Goal: Navigation & Orientation: Find specific page/section

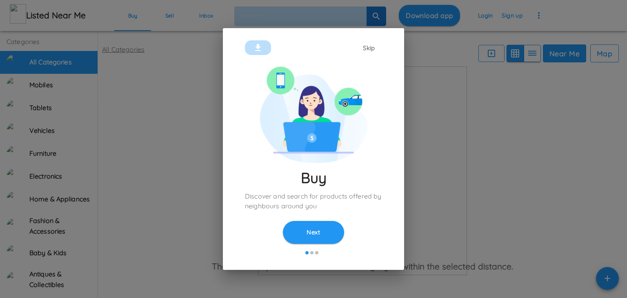
click at [376, 51] on button "Skip" at bounding box center [369, 48] width 26 height 16
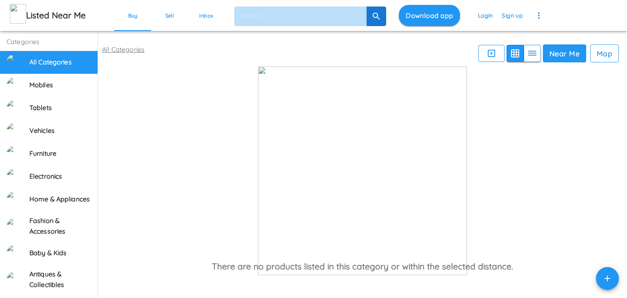
click at [57, 110] on h6 "Tablets" at bounding box center [60, 108] width 62 height 11
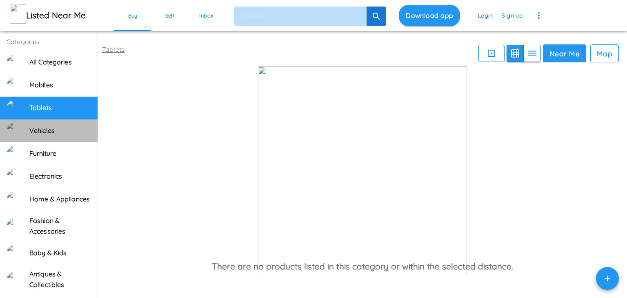
click at [53, 131] on h6 "Vehicles" at bounding box center [60, 131] width 62 height 11
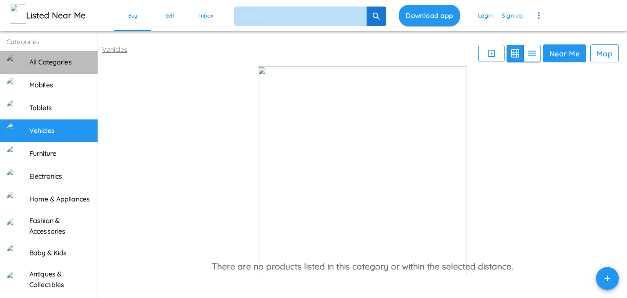
click at [67, 63] on h6 "All Categories" at bounding box center [60, 62] width 62 height 11
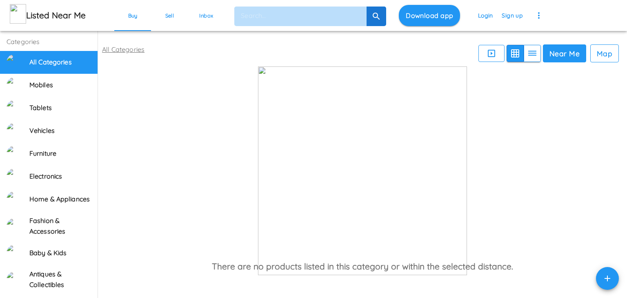
click at [58, 100] on div "Tablets" at bounding box center [49, 108] width 98 height 23
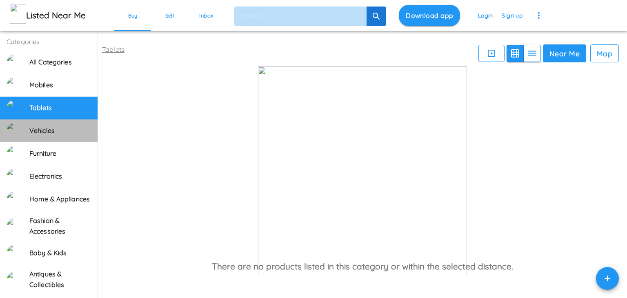
click at [53, 128] on h6 "Vehicles" at bounding box center [60, 131] width 62 height 11
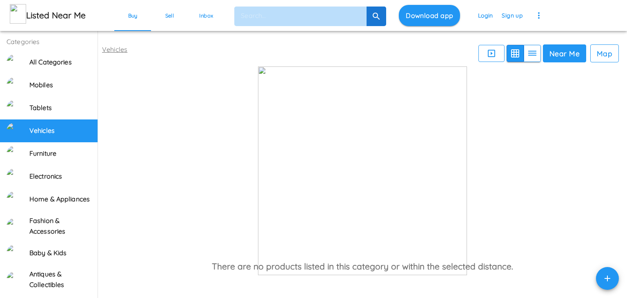
click at [60, 62] on h6 "All Categories" at bounding box center [60, 62] width 62 height 11
